Goal: Task Accomplishment & Management: Complete application form

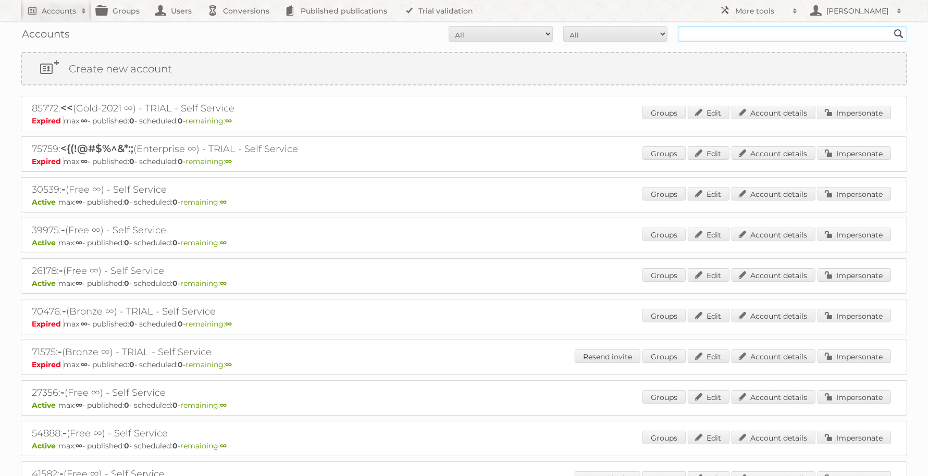
click at [804, 34] on input "text" at bounding box center [792, 34] width 229 height 16
type input "kooyman"
click at [891, 26] on input "Search" at bounding box center [899, 34] width 16 height 16
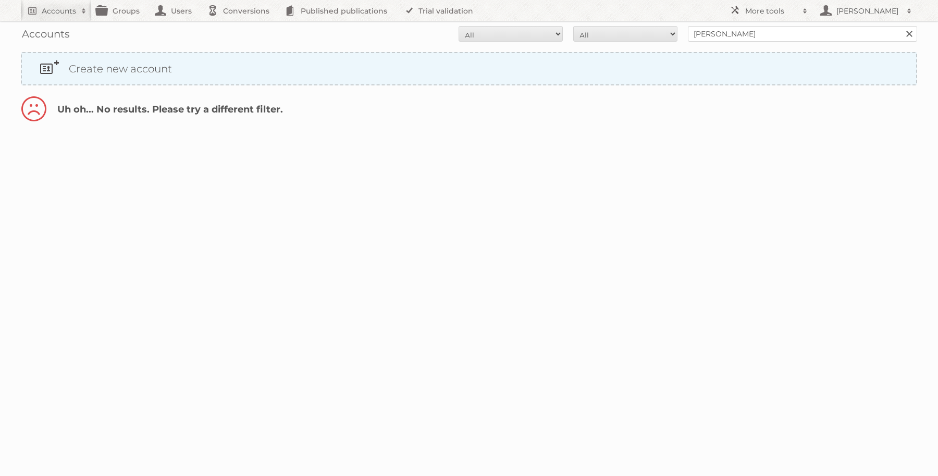
click at [89, 66] on link "Create new account" at bounding box center [469, 68] width 894 height 31
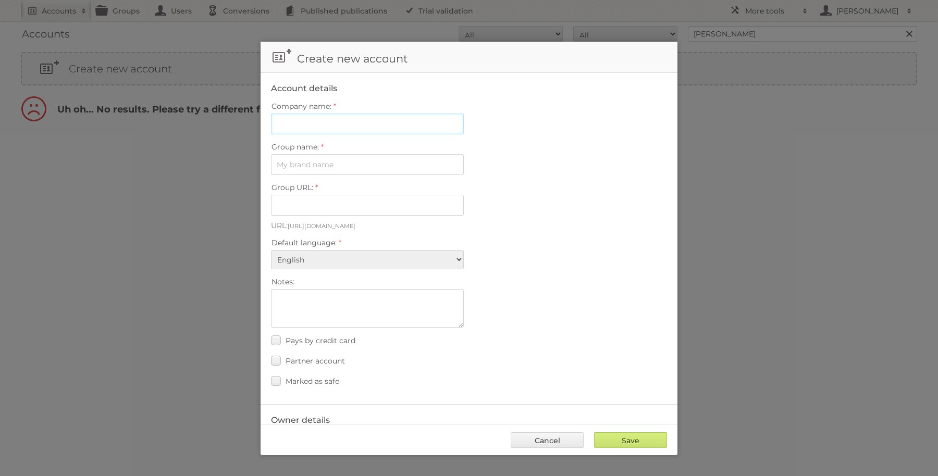
click at [363, 121] on input "Company name:" at bounding box center [367, 124] width 193 height 21
type input "Kooyman"
click at [368, 165] on input "Group name:" at bounding box center [367, 164] width 193 height 21
type input "Kooyman"
type input "kooyman"
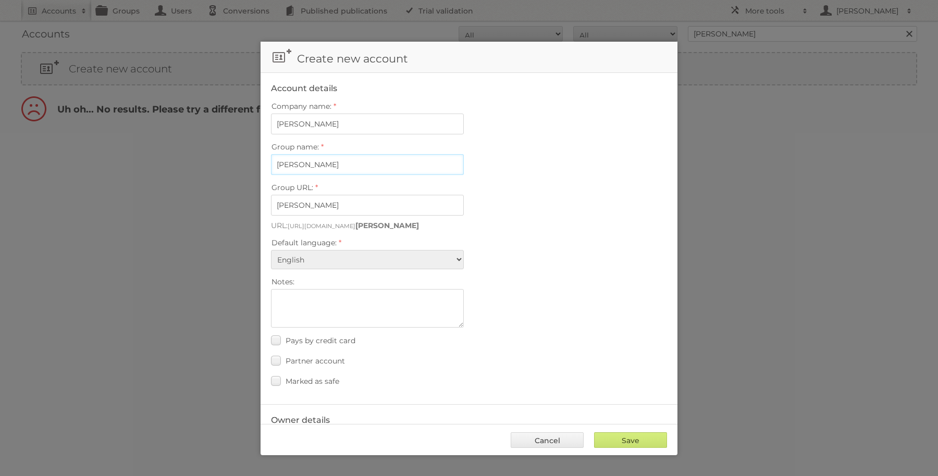
type input "Kooyman"
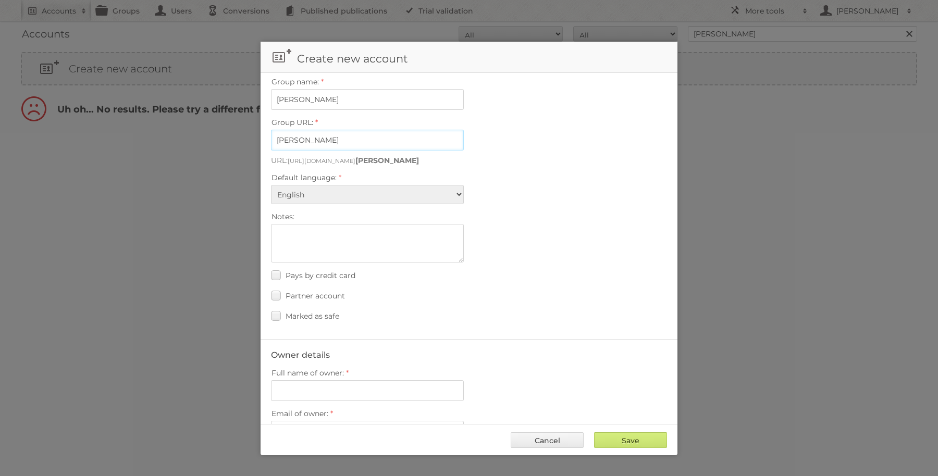
scroll to position [130, 0]
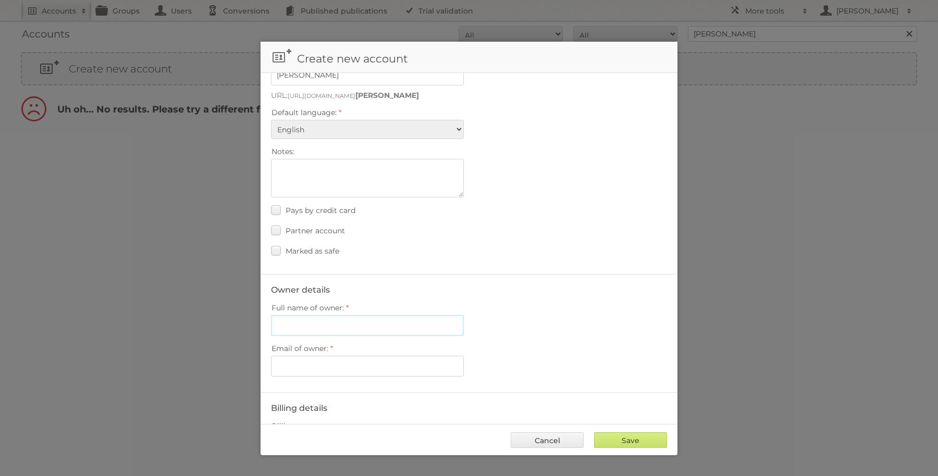
click at [426, 320] on input "Full name of owner:" at bounding box center [367, 325] width 193 height 21
type input "Danny Taams"
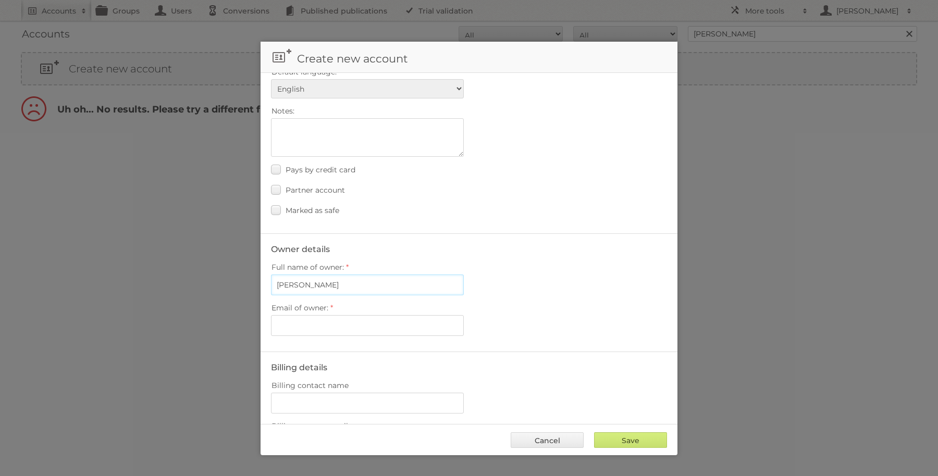
scroll to position [195, 0]
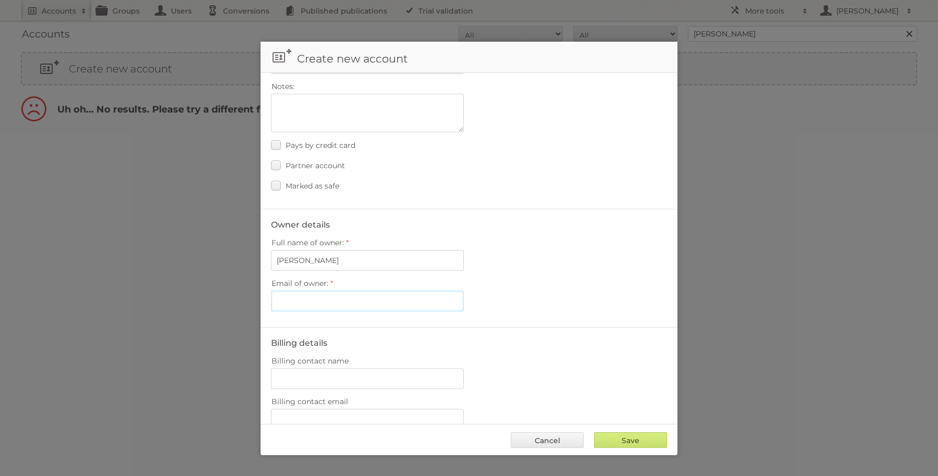
click at [378, 294] on input "Email of owner:" at bounding box center [367, 301] width 193 height 21
paste input "DTaams@kooymanbv.com"
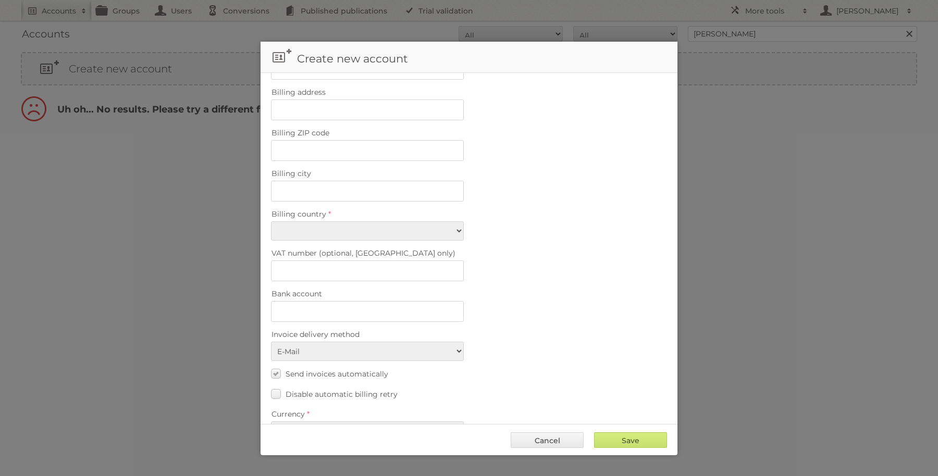
scroll to position [604, 0]
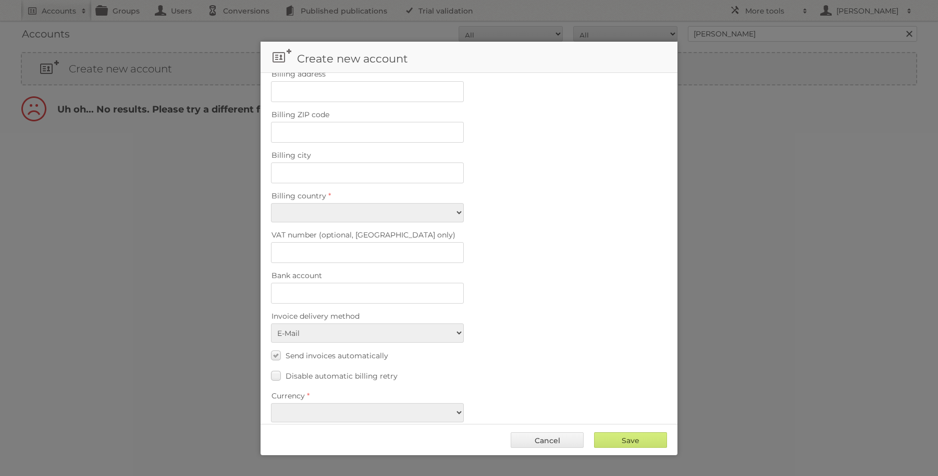
type input "DTaams@kooymanbv.com"
click at [341, 403] on select "EUR USD" at bounding box center [367, 412] width 193 height 19
select select "eur"
click at [271, 403] on select "EUR USD" at bounding box center [367, 412] width 193 height 19
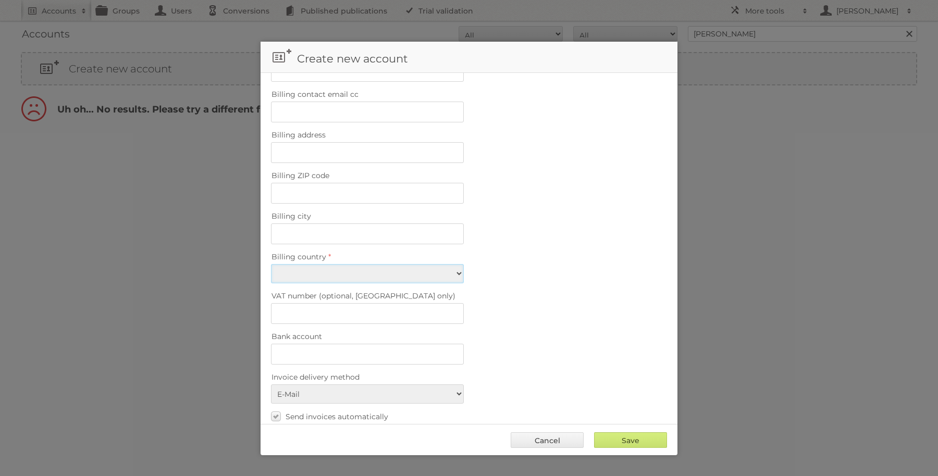
click at [335, 205] on fieldset "Billing details Billing contact name Billing contact email Billing contact emai…" at bounding box center [469, 239] width 417 height 520
click at [367, 268] on select "Afghanistan Åland Islands Albania Algeria American Samoa Andorra Angola Anguill…" at bounding box center [367, 277] width 193 height 19
click at [271, 268] on select "Afghanistan Åland Islands Albania Algeria American Samoa Andorra Angola Anguill…" at bounding box center [367, 277] width 193 height 19
click at [373, 268] on select "Afghanistan Åland Islands Albania Algeria American Samoa Andorra Angola Anguill…" at bounding box center [367, 277] width 193 height 19
select select "NL"
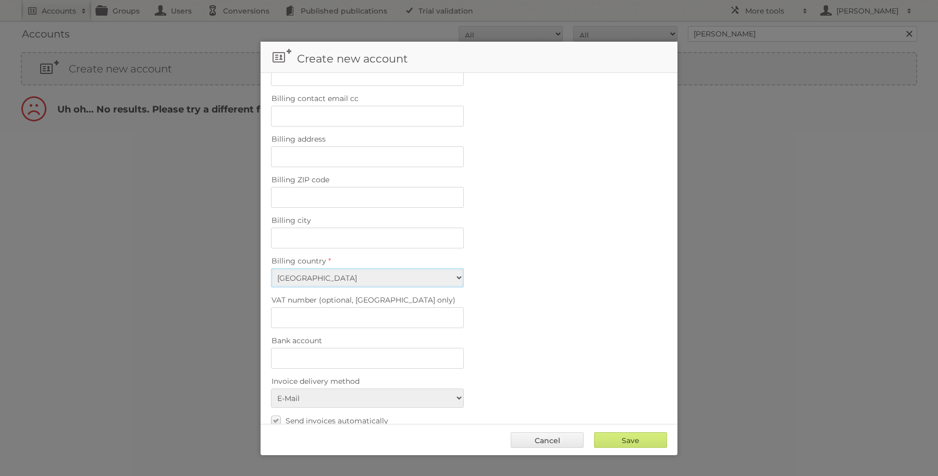
click at [271, 268] on select "Afghanistan Åland Islands Albania Algeria American Samoa Andorra Angola Anguill…" at bounding box center [367, 277] width 193 height 19
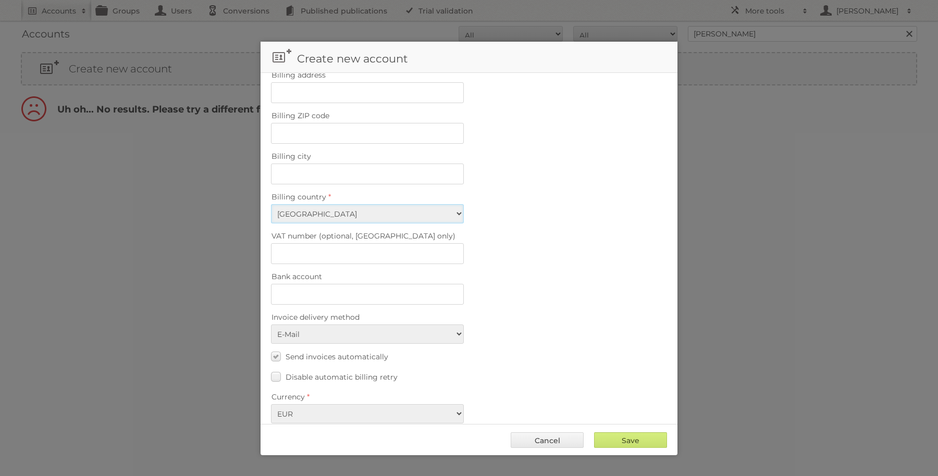
scroll to position [604, 0]
click at [613, 439] on input "Save" at bounding box center [630, 440] width 73 height 16
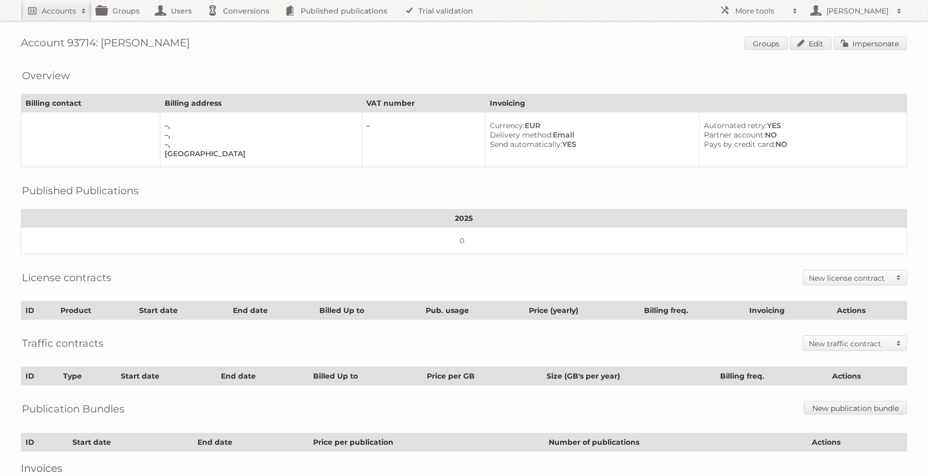
click at [829, 273] on h2 "New license contract" at bounding box center [850, 278] width 82 height 10
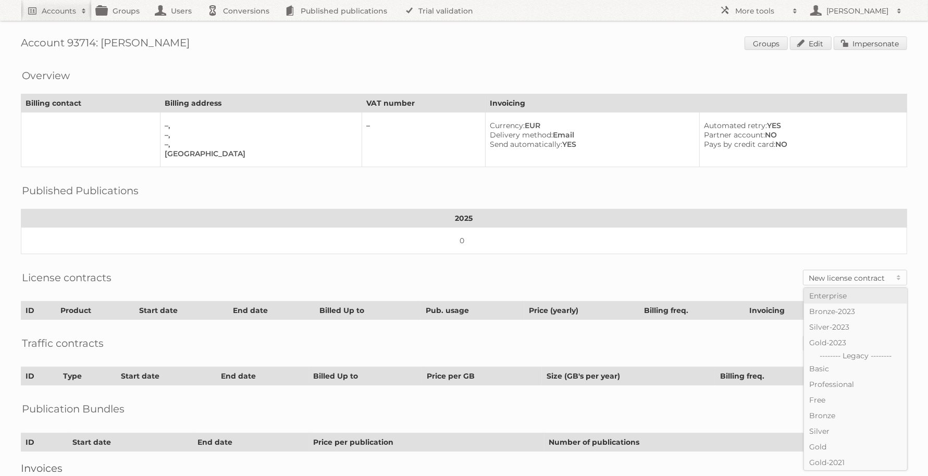
click at [825, 288] on link "Enterprise" at bounding box center [855, 296] width 103 height 16
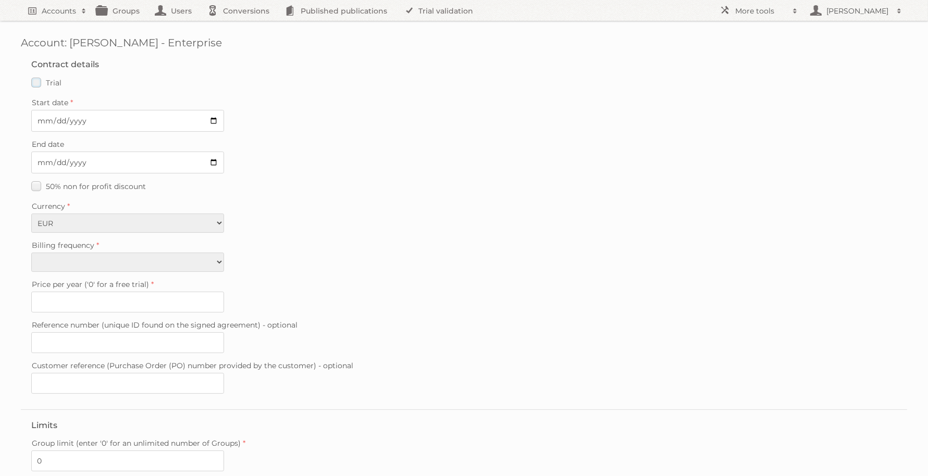
click at [34, 85] on label "Trial" at bounding box center [46, 82] width 30 height 15
click at [0, 0] on input "Trial" at bounding box center [0, 0] width 0 height 0
type input "0"
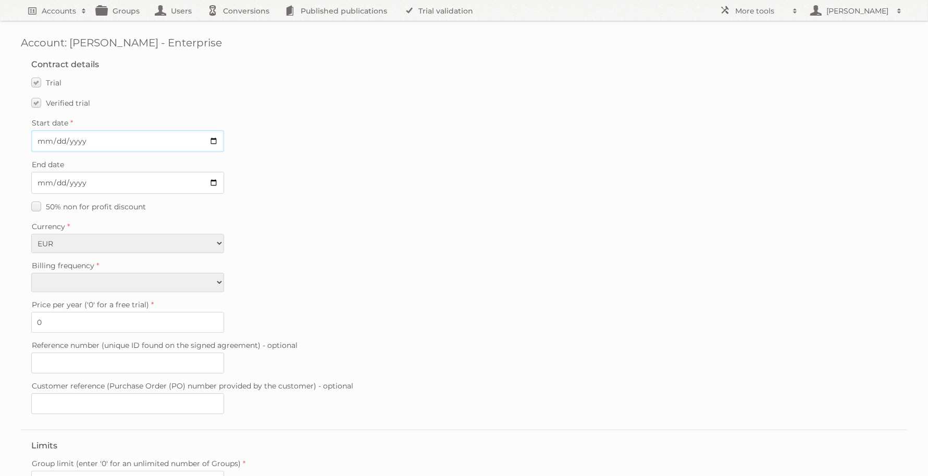
click at [216, 143] on input "Start date" at bounding box center [127, 141] width 193 height 22
type input "2025-09-01"
click at [215, 178] on input "End date" at bounding box center [127, 183] width 193 height 22
type input "2025-10-31"
click at [342, 227] on label "Currency" at bounding box center [463, 226] width 865 height 15
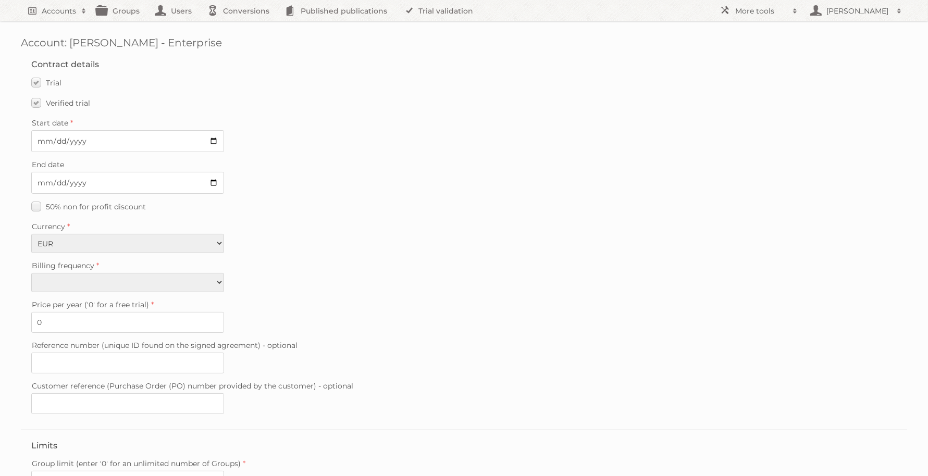
click at [224, 234] on select "EUR USD" at bounding box center [127, 243] width 193 height 19
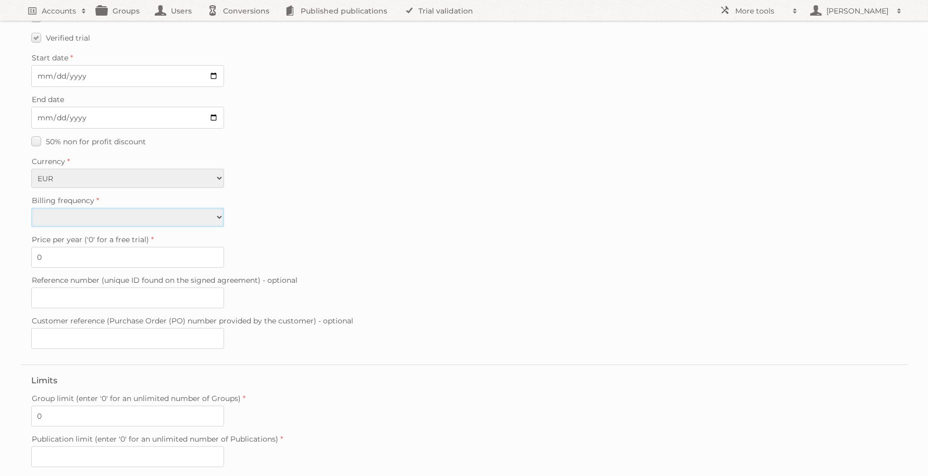
click at [170, 212] on select "Monthly Quarterly Yearly Every 2 years" at bounding box center [127, 217] width 193 height 19
select select "yearly"
click at [31, 208] on select "Monthly Quarterly Yearly Every 2 years" at bounding box center [127, 217] width 193 height 19
click at [294, 234] on label "Price per year ('0' for a free trial)" at bounding box center [463, 239] width 865 height 15
click at [224, 247] on input "0" at bounding box center [127, 257] width 193 height 21
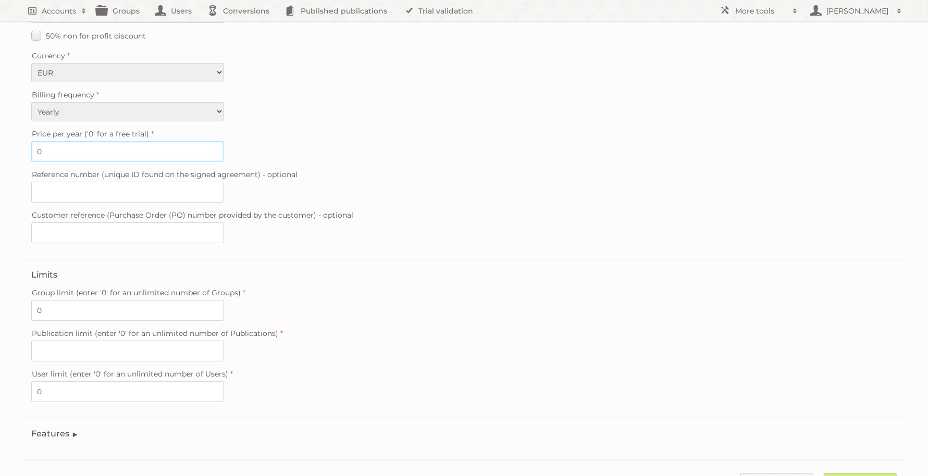
scroll to position [195, 0]
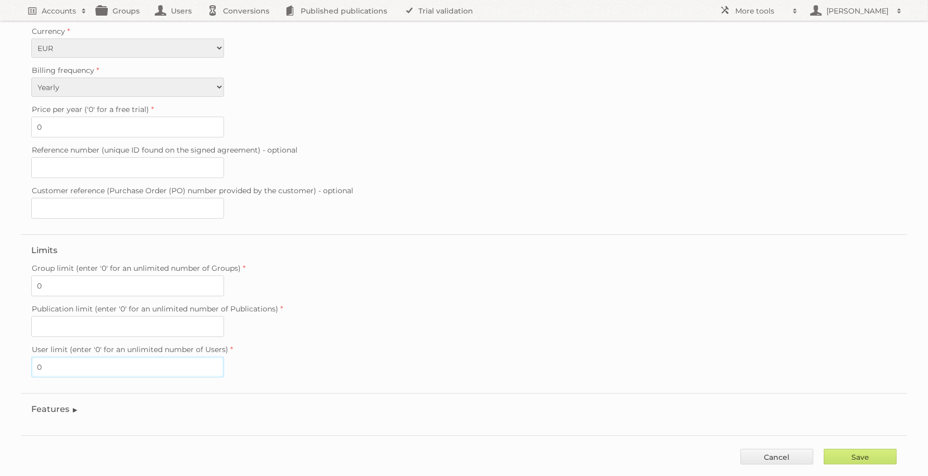
drag, startPoint x: 137, startPoint y: 354, endPoint x: 7, endPoint y: 358, distance: 130.3
click at [7, 358] on div "Account: Kooyman - Enterprise Contract details Trial Verified trial Start date …" at bounding box center [464, 141] width 928 height 673
type input "1"
click at [185, 321] on input "Publication limit (enter '0' for an unlimited number of Publications)" at bounding box center [127, 326] width 193 height 21
type input "0"
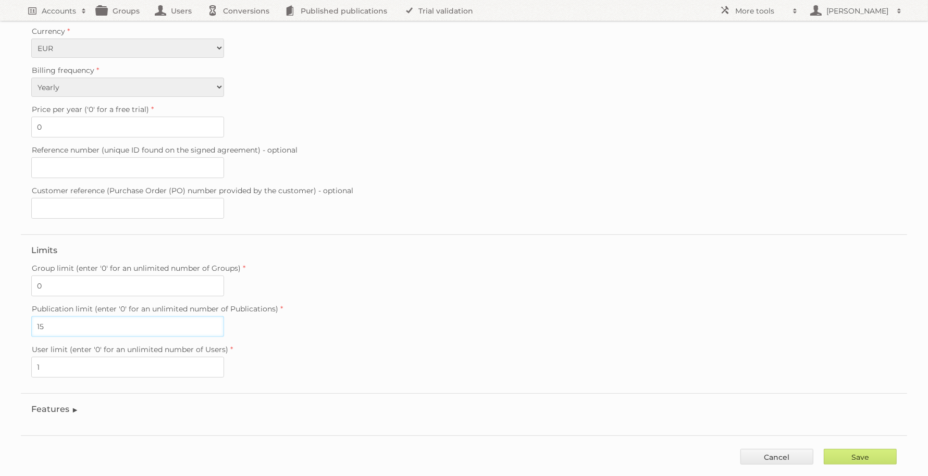
scroll to position [209, 0]
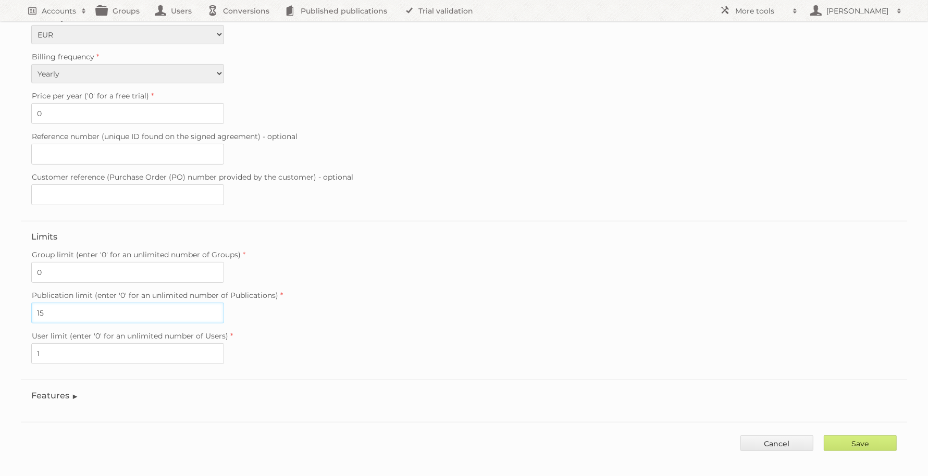
type input "15"
drag, startPoint x: 175, startPoint y: 266, endPoint x: 0, endPoint y: 258, distance: 175.3
click at [0, 258] on div "Account: Kooyman - Enterprise Contract details Trial Verified trial Start date …" at bounding box center [464, 127] width 928 height 673
type input "5"
click at [307, 214] on fieldset "Contract details Trial Verified trial Start date 2025-09-01 End date 2025-10-31…" at bounding box center [464, 30] width 886 height 381
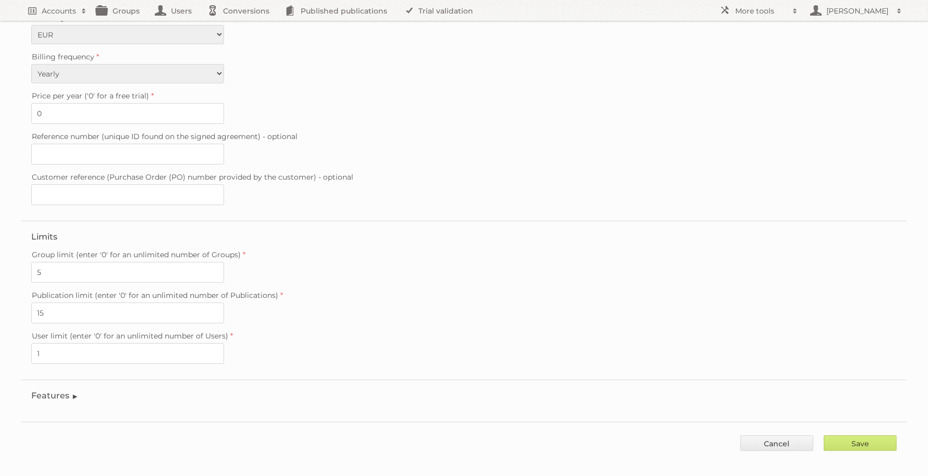
click at [54, 391] on legend "Features" at bounding box center [54, 396] width 47 height 10
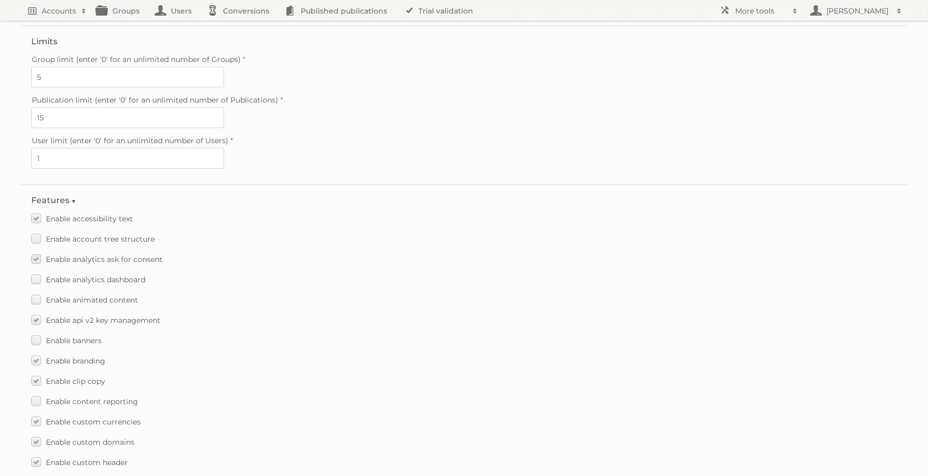
scroll to position [404, 0]
click at [123, 295] on span "Enable animated content" at bounding box center [92, 299] width 92 height 9
click at [0, 0] on input "Enable animated content" at bounding box center [0, 0] width 0 height 0
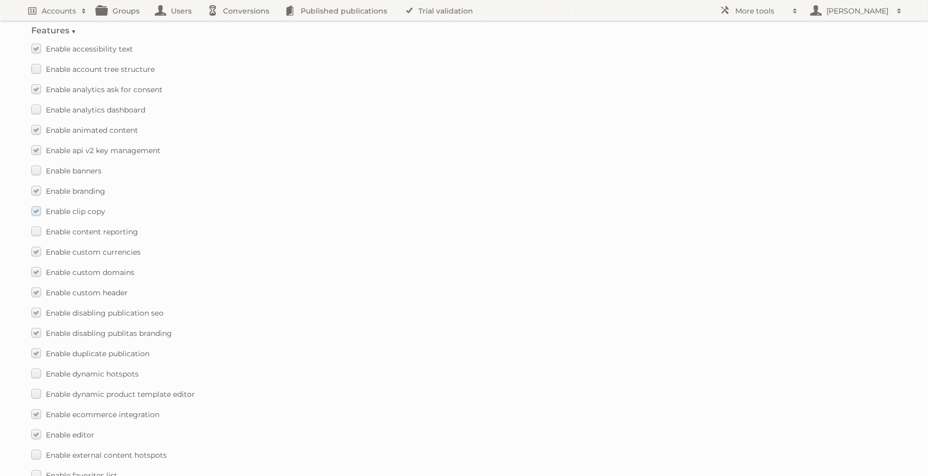
scroll to position [600, 0]
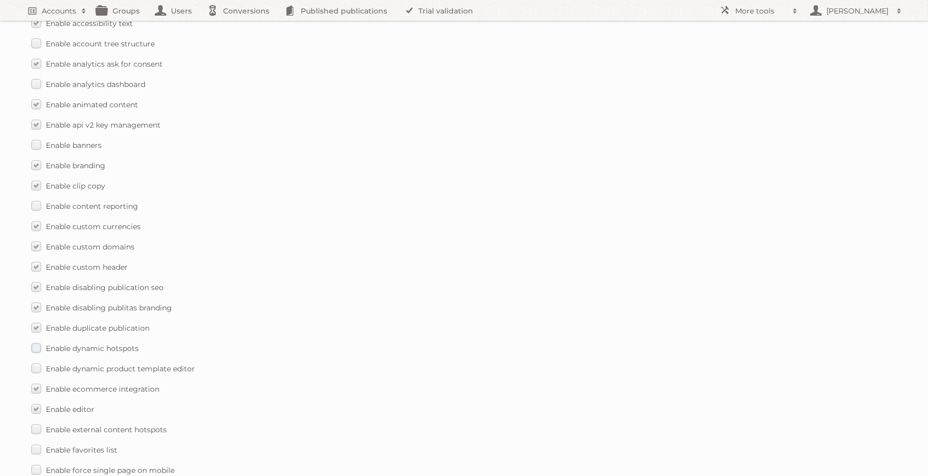
click at [37, 342] on label "Enable dynamic hotspots" at bounding box center [84, 348] width 107 height 15
click at [0, 0] on input "Enable dynamic hotspots" at bounding box center [0, 0] width 0 height 0
click at [35, 361] on label "Enable dynamic product template editor" at bounding box center [113, 368] width 164 height 15
click at [0, 0] on input "Enable dynamic product template editor" at bounding box center [0, 0] width 0 height 0
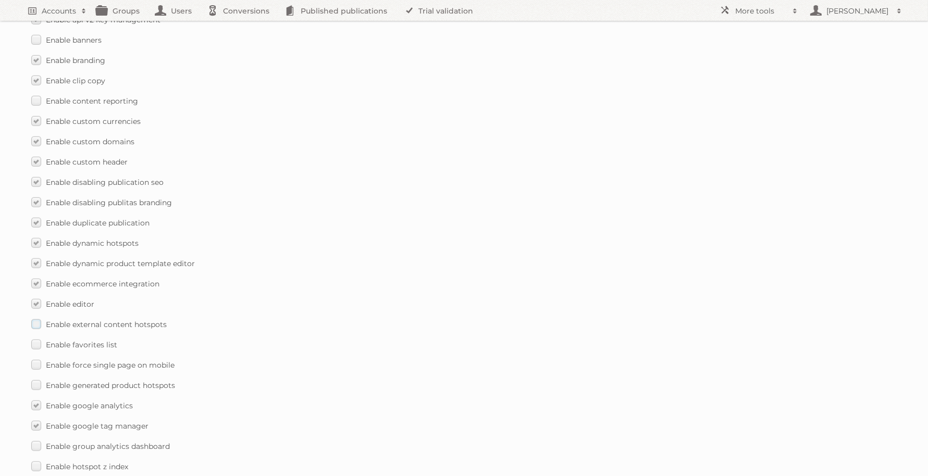
scroll to position [730, 0]
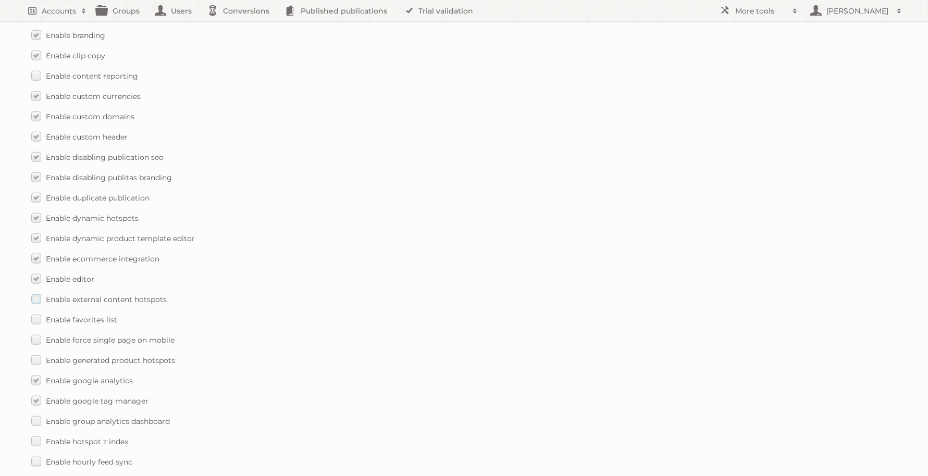
click at [36, 292] on label "Enable external content hotspots" at bounding box center [98, 299] width 135 height 15
click at [0, 0] on input "Enable external content hotspots" at bounding box center [0, 0] width 0 height 0
click at [32, 355] on label "Enable generated product hotspots" at bounding box center [103, 360] width 144 height 15
click at [0, 0] on input "Enable generated product hotspots" at bounding box center [0, 0] width 0 height 0
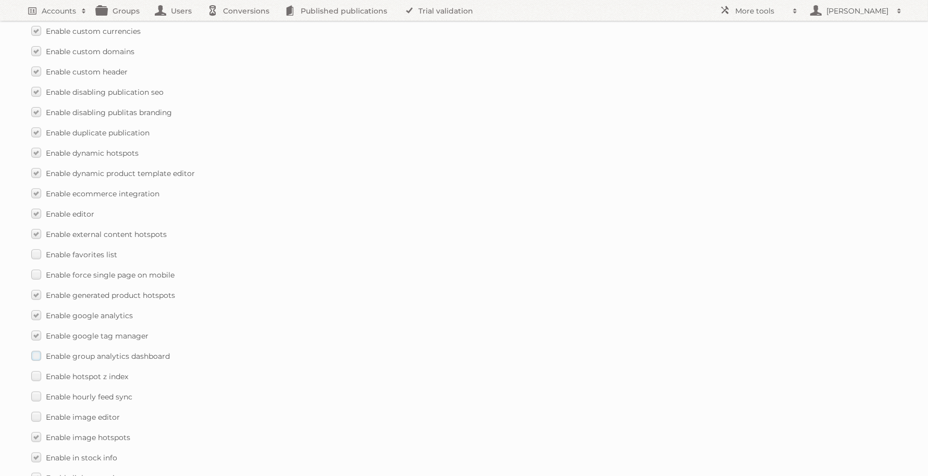
click at [37, 349] on label "Enable group analytics dashboard" at bounding box center [100, 356] width 139 height 15
click at [0, 0] on input "Enable group analytics dashboard" at bounding box center [0, 0] width 0 height 0
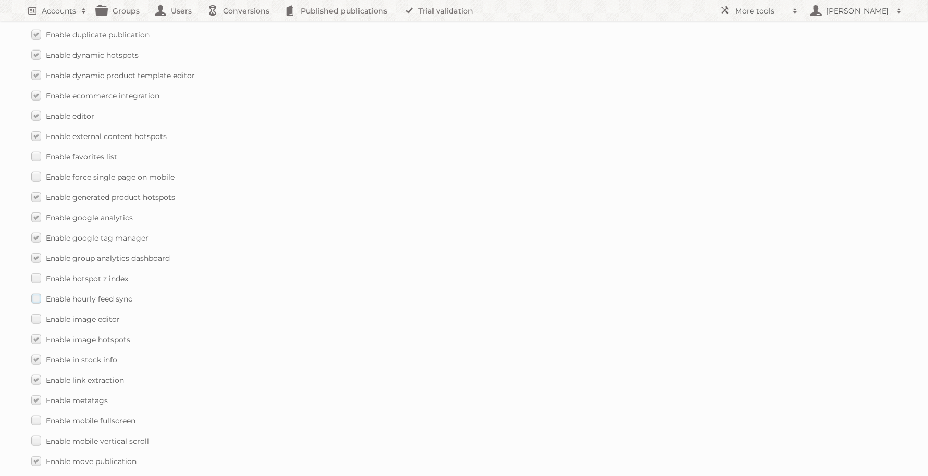
scroll to position [925, 0]
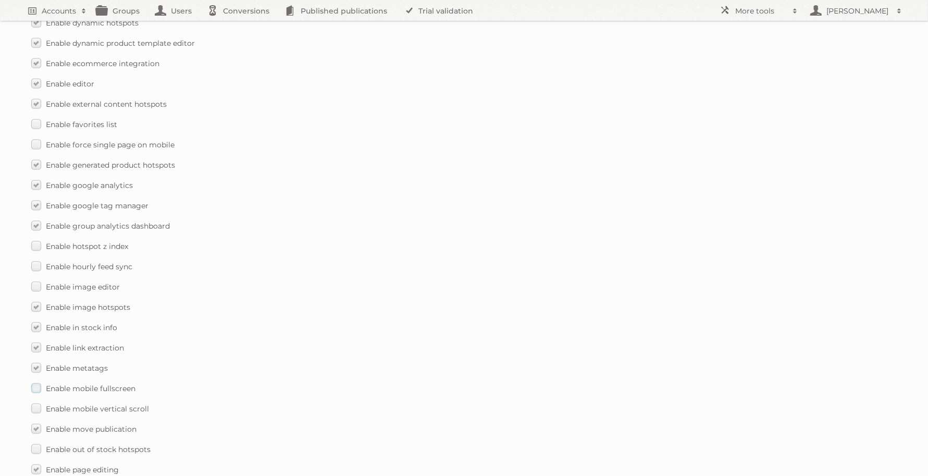
click at [35, 381] on label "Enable mobile fullscreen" at bounding box center [83, 388] width 104 height 15
click at [0, 0] on input "Enable mobile fullscreen" at bounding box center [0, 0] width 0 height 0
click at [40, 401] on label "Enable mobile vertical scroll" at bounding box center [90, 408] width 118 height 15
click at [0, 0] on input "Enable mobile vertical scroll" at bounding box center [0, 0] width 0 height 0
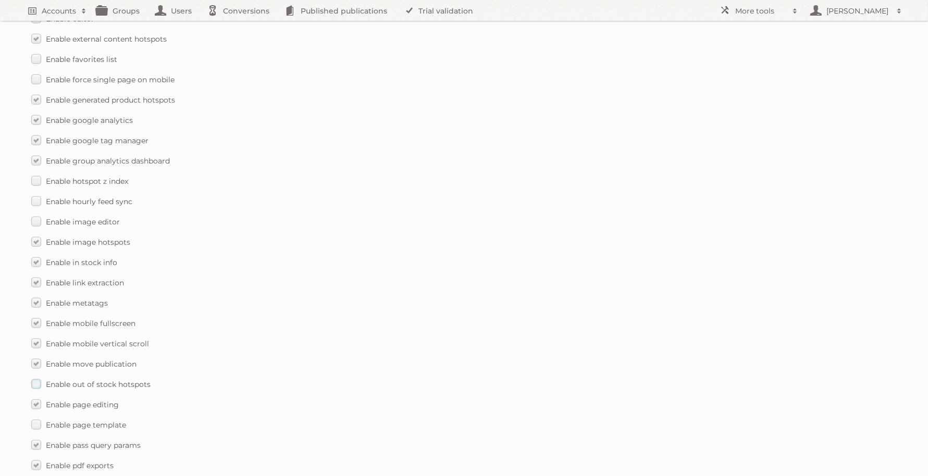
click at [40, 378] on label "Enable out of stock hotspots" at bounding box center [90, 384] width 119 height 15
click at [0, 0] on input "Enable out of stock hotspots" at bounding box center [0, 0] width 0 height 0
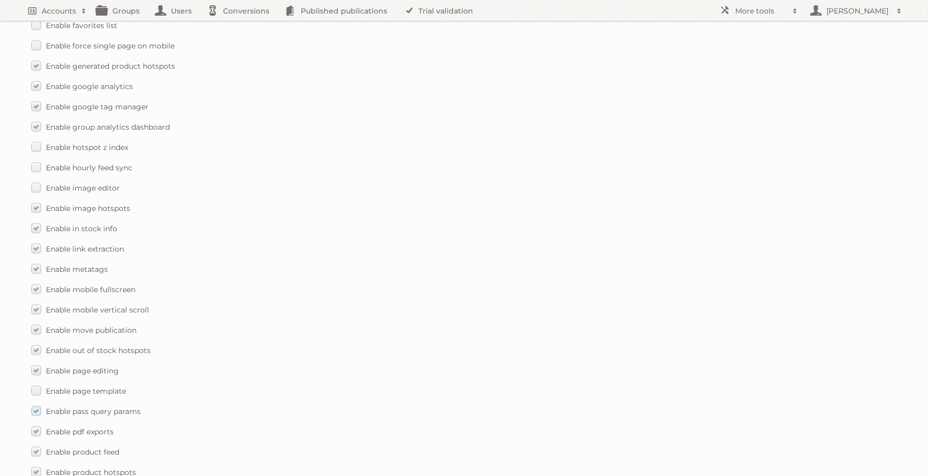
scroll to position [1056, 0]
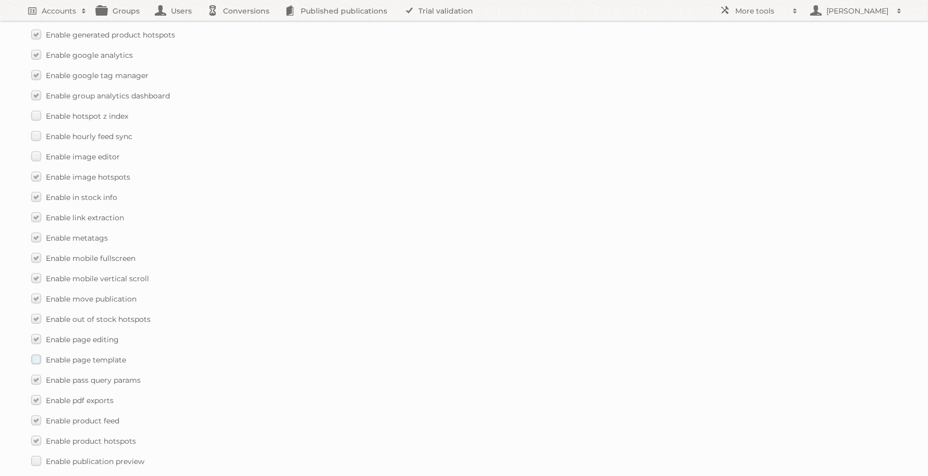
click at [38, 352] on label "Enable page template" at bounding box center [78, 359] width 95 height 15
click at [0, 0] on input "Enable page template" at bounding box center [0, 0] width 0 height 0
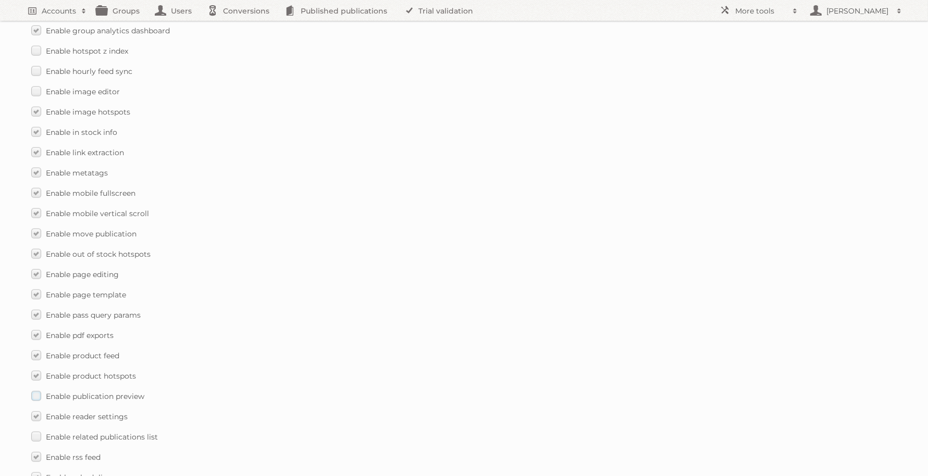
click at [33, 389] on label "Enable publication preview" at bounding box center [87, 396] width 113 height 15
click at [0, 0] on input "Enable publication preview" at bounding box center [0, 0] width 0 height 0
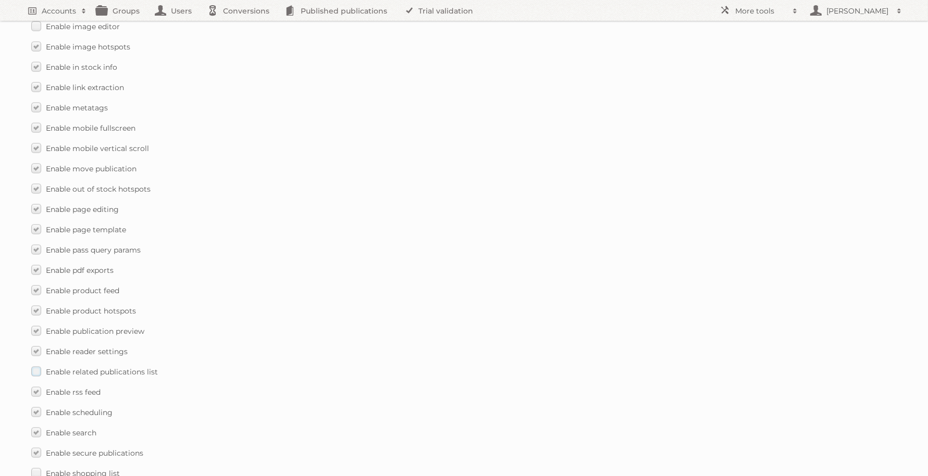
click at [34, 364] on label "Enable related publications list" at bounding box center [94, 371] width 127 height 15
click at [0, 0] on input "Enable related publications list" at bounding box center [0, 0] width 0 height 0
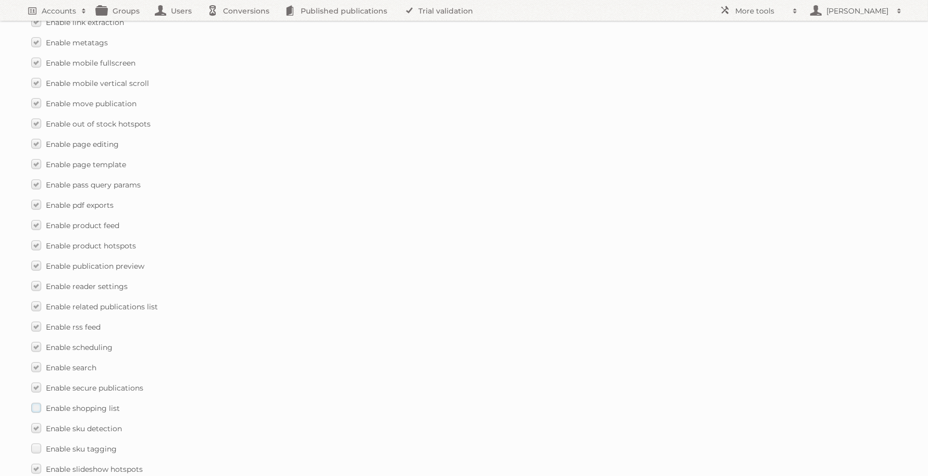
click at [34, 401] on label "Enable shopping list" at bounding box center [75, 408] width 89 height 15
click at [0, 0] on input "Enable shopping list" at bounding box center [0, 0] width 0 height 0
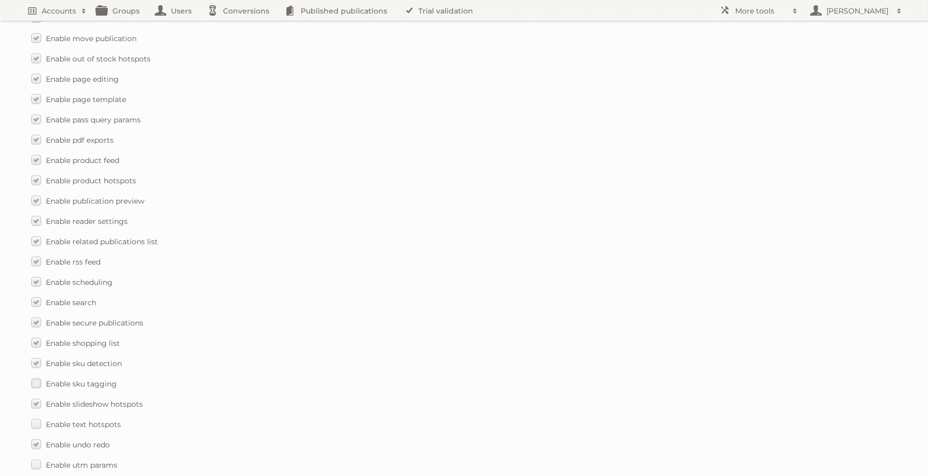
click at [40, 376] on label "Enable sku tagging" at bounding box center [73, 383] width 85 height 15
click at [0, 0] on input "Enable sku tagging" at bounding box center [0, 0] width 0 height 0
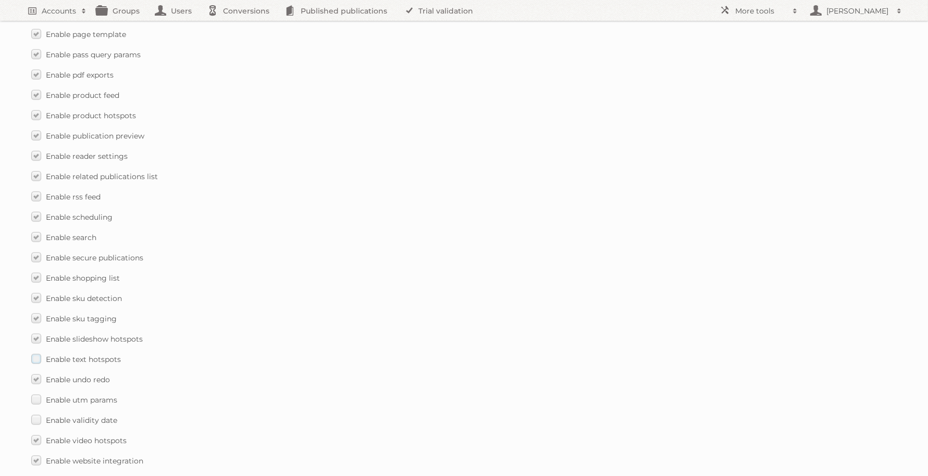
click at [34, 352] on label "Enable text hotspots" at bounding box center [76, 359] width 90 height 15
click at [0, 0] on input "Enable text hotspots" at bounding box center [0, 0] width 0 height 0
click at [36, 413] on label "Enable validity date" at bounding box center [74, 420] width 86 height 15
click at [0, 0] on input "Enable validity date" at bounding box center [0, 0] width 0 height 0
click at [36, 392] on label "Enable utm params" at bounding box center [74, 399] width 86 height 15
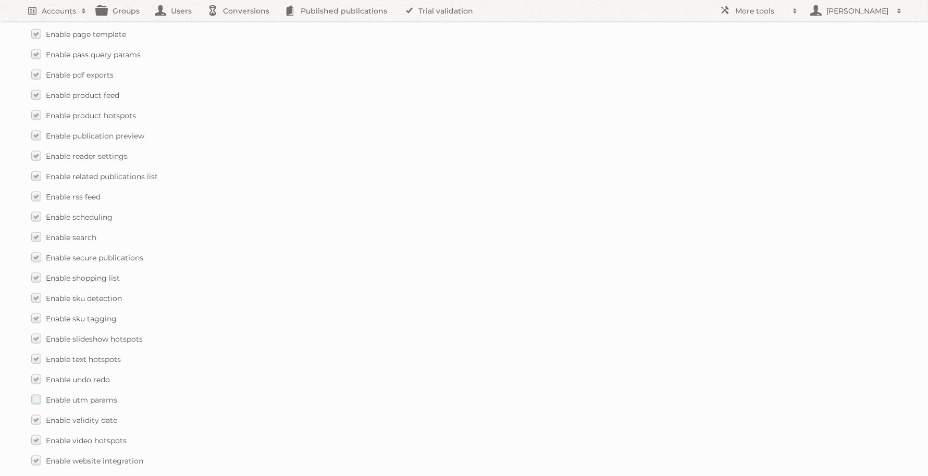
click at [0, 0] on input "Enable utm params" at bounding box center [0, 0] width 0 height 0
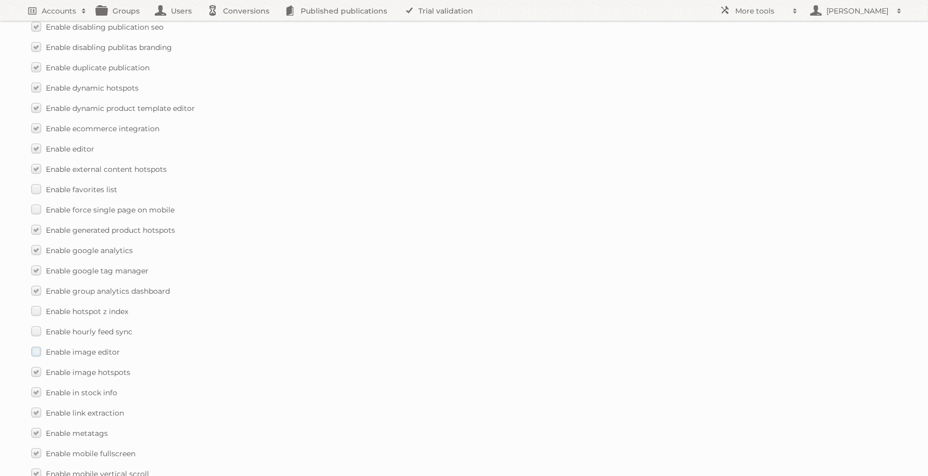
click at [72, 348] on span "Enable image editor" at bounding box center [83, 352] width 74 height 9
click at [0, 0] on input "Enable image editor" at bounding box center [0, 0] width 0 height 0
click at [72, 327] on span "Enable hourly feed sync" at bounding box center [89, 331] width 86 height 9
click at [0, 0] on input "Enable hourly feed sync" at bounding box center [0, 0] width 0 height 0
click at [66, 304] on label "Enable hotspot z index" at bounding box center [79, 311] width 97 height 15
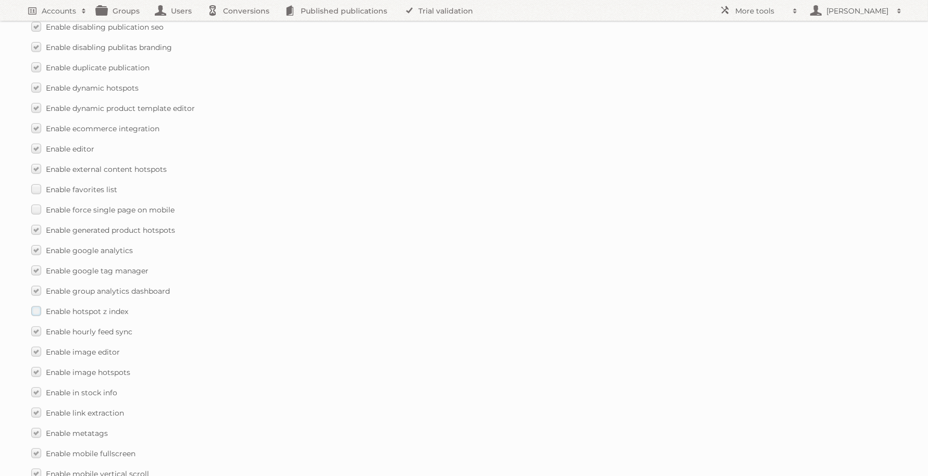
click at [0, 0] on input "Enable hotspot z index" at bounding box center [0, 0] width 0 height 0
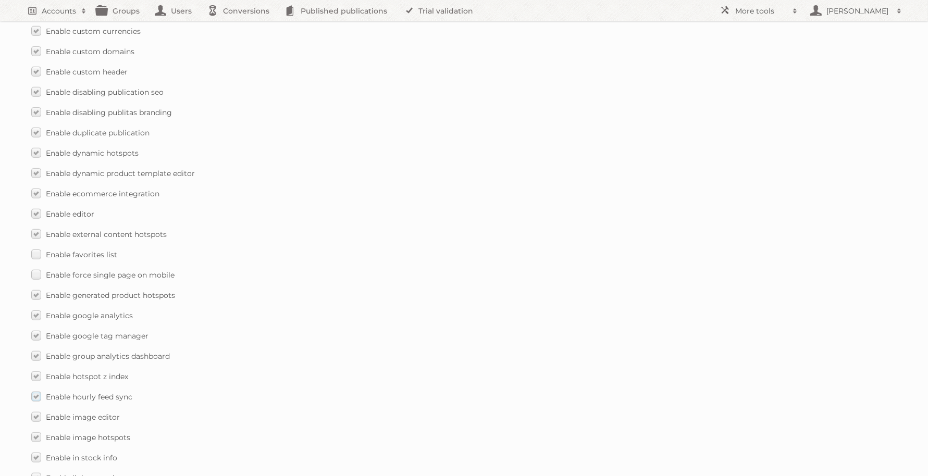
scroll to position [730, 0]
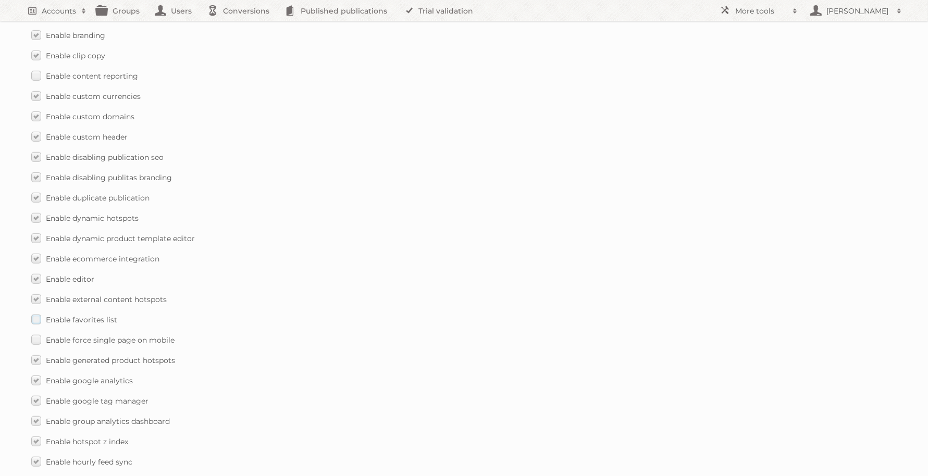
click at [64, 315] on span "Enable favorites list" at bounding box center [81, 319] width 71 height 9
click at [0, 0] on input "Enable favorites list" at bounding box center [0, 0] width 0 height 0
click at [59, 336] on span "Enable force single page on mobile" at bounding box center [110, 340] width 129 height 9
click at [0, 0] on input "Enable force single page on mobile" at bounding box center [0, 0] width 0 height 0
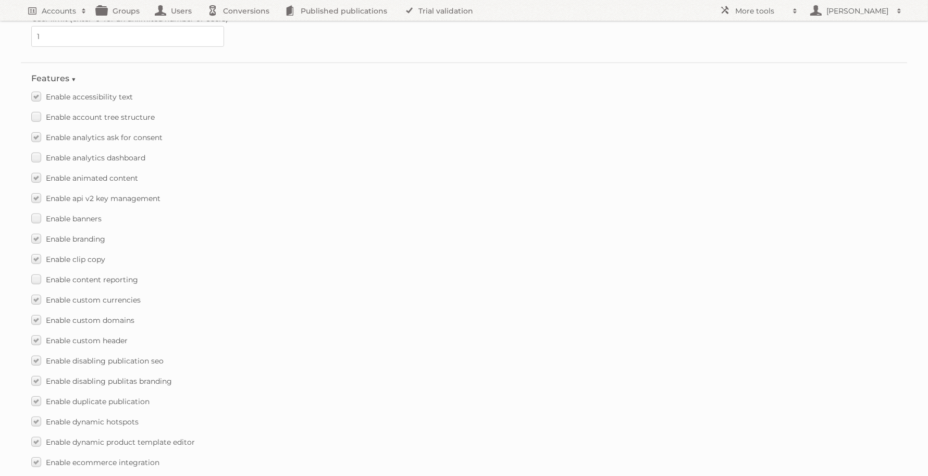
scroll to position [469, 0]
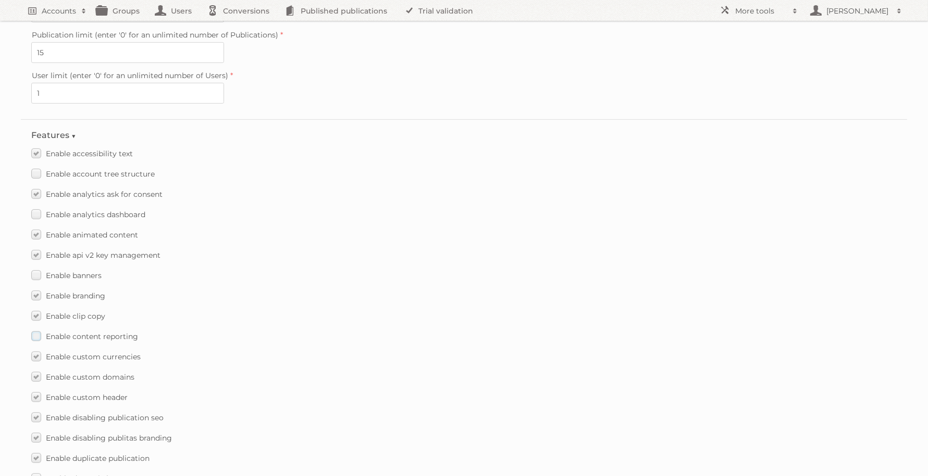
click at [60, 332] on span "Enable content reporting" at bounding box center [92, 336] width 92 height 9
click at [0, 0] on input "Enable content reporting" at bounding box center [0, 0] width 0 height 0
click at [63, 271] on span "Enable banners" at bounding box center [74, 275] width 56 height 9
click at [0, 0] on input "Enable banners" at bounding box center [0, 0] width 0 height 0
click at [66, 211] on label "Enable analytics dashboard" at bounding box center [88, 214] width 114 height 15
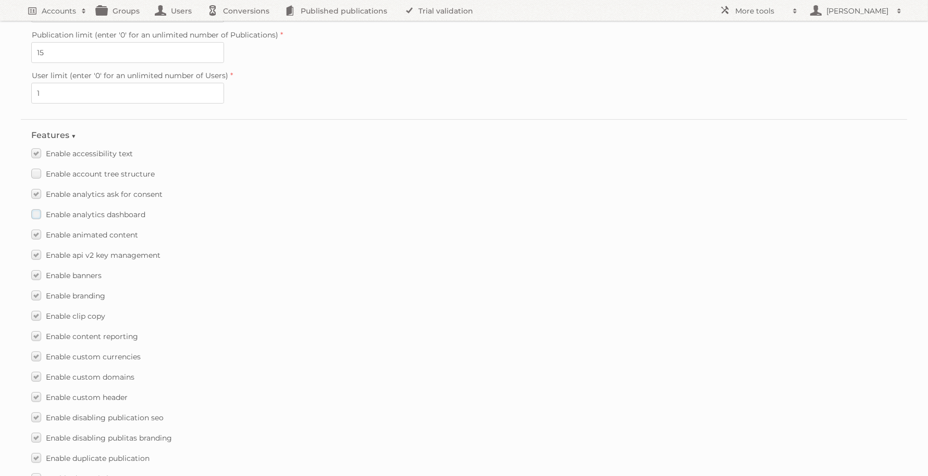
click at [0, 0] on input "Enable analytics dashboard" at bounding box center [0, 0] width 0 height 0
click at [102, 166] on label "Enable account tree structure" at bounding box center [92, 173] width 123 height 15
click at [0, 0] on input "Enable account tree structure" at bounding box center [0, 0] width 0 height 0
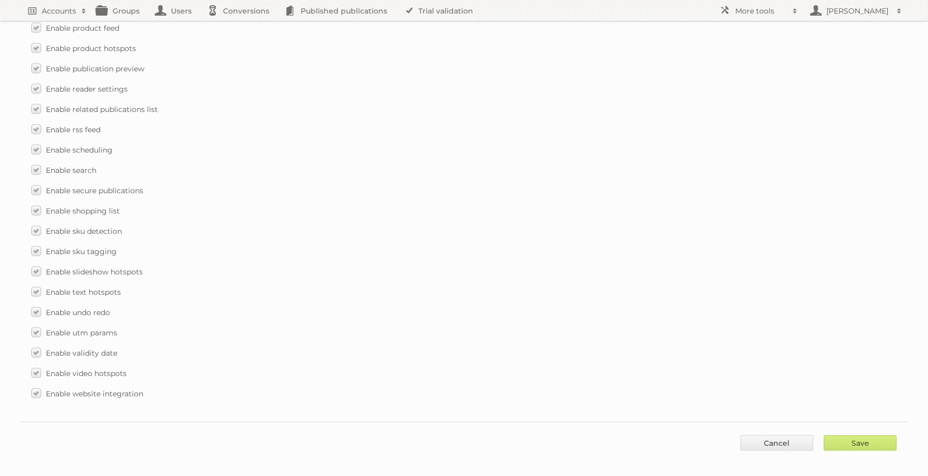
scroll to position [1448, 0]
click at [859, 438] on input "Save" at bounding box center [860, 444] width 73 height 16
type input "..."
